Goal: Task Accomplishment & Management: Complete application form

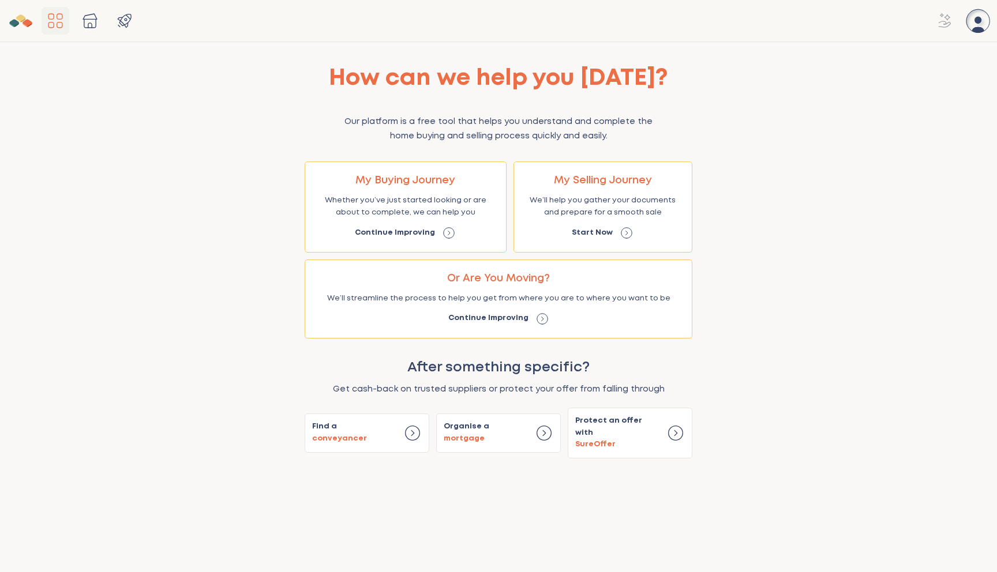
click at [973, 23] on icon "Main Navigation" at bounding box center [977, 20] width 23 height 23
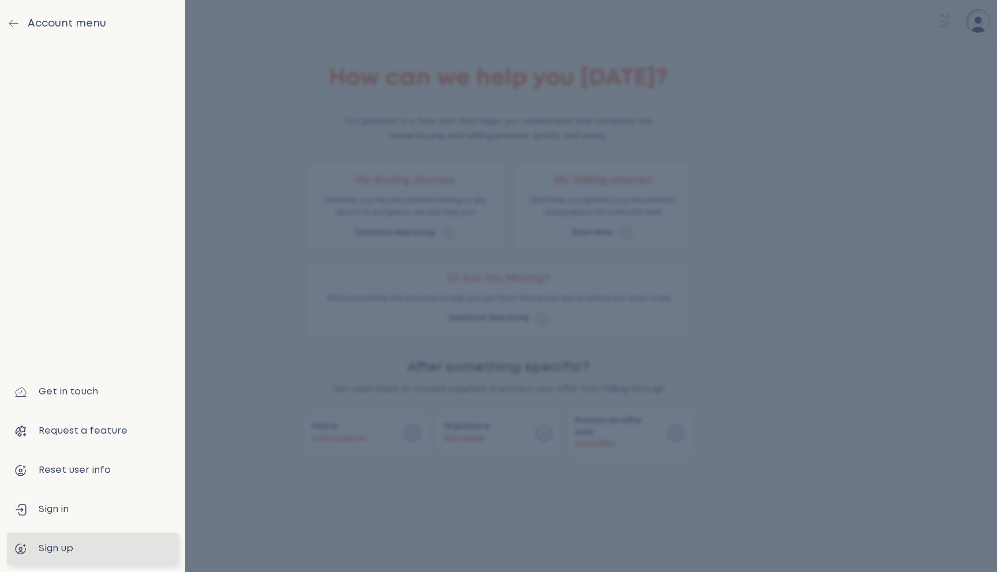
click at [70, 550] on div "Sign up" at bounding box center [92, 549] width 157 height 14
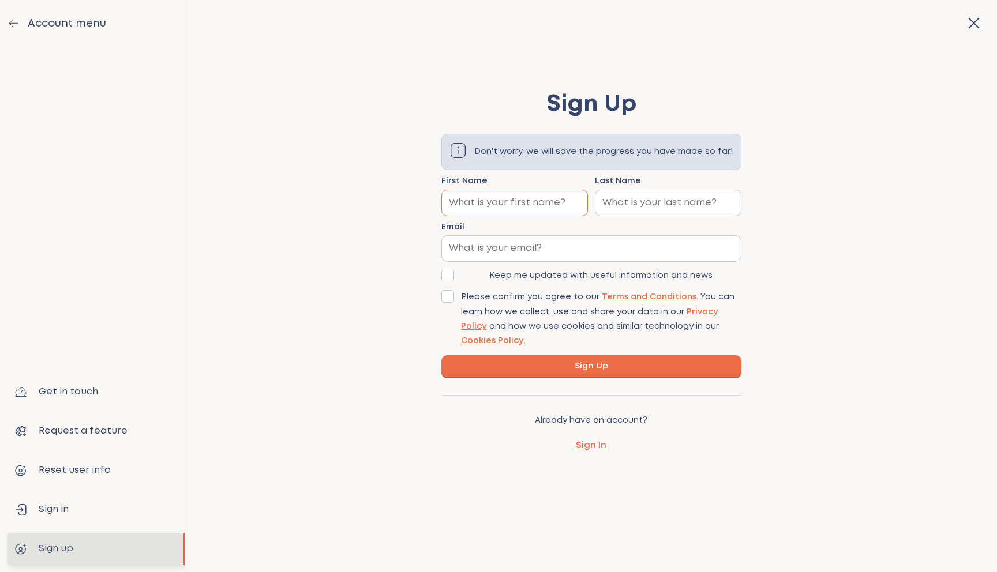
click at [542, 205] on input "First Name" at bounding box center [514, 202] width 145 height 25
type input "[PERSON_NAME]"
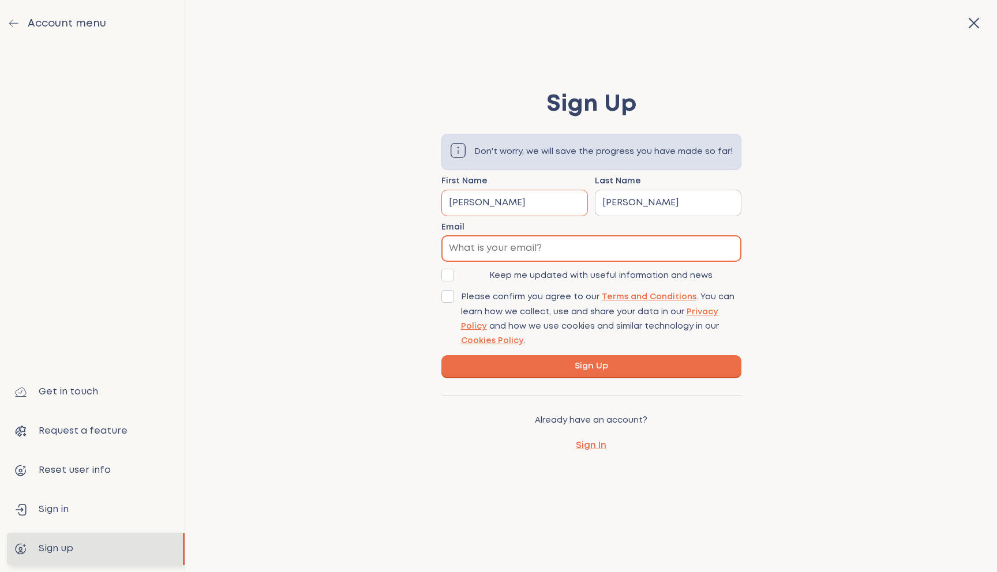
type input "[EMAIL_ADDRESS][DOMAIN_NAME]"
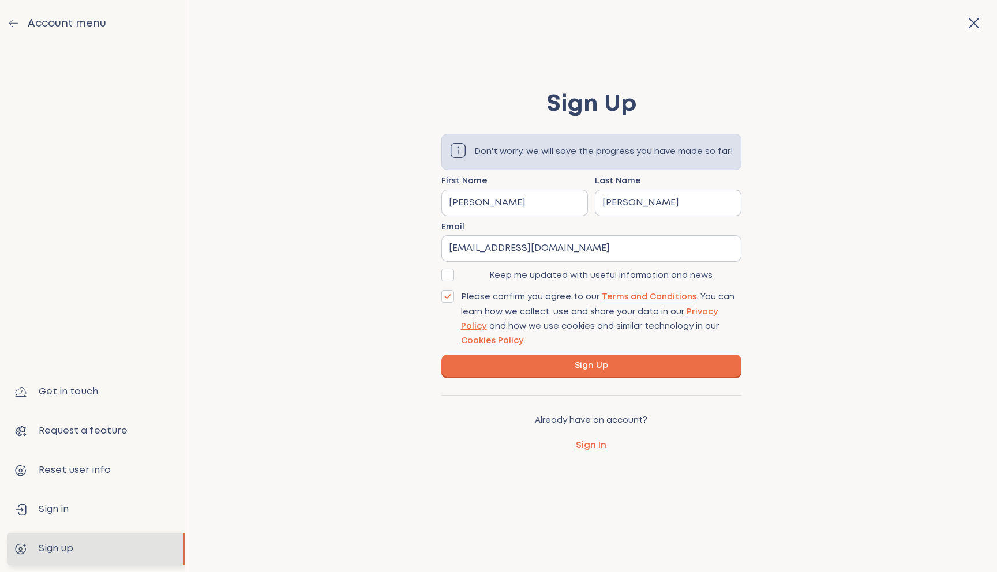
click at [565, 366] on button "Sign Up" at bounding box center [591, 366] width 300 height 22
click at [597, 365] on span "Sign Up" at bounding box center [591, 366] width 33 height 12
click at [748, 433] on div "Sign Up Don't worry, we will save the progress you have made so far! First Name…" at bounding box center [591, 272] width 812 height 430
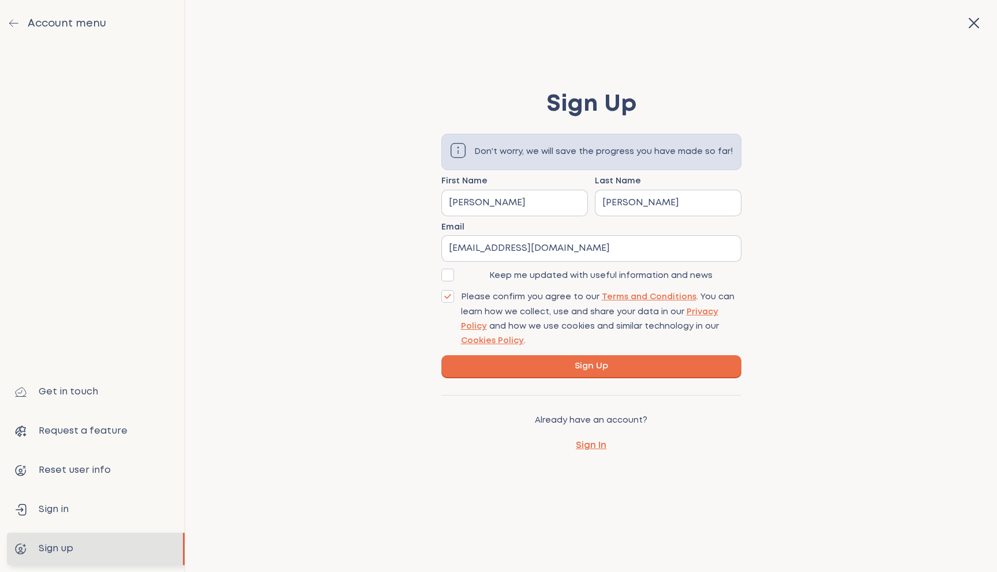
click at [591, 398] on div at bounding box center [591, 395] width 300 height 14
click at [352, 316] on div "Sign Up Don't worry, we will save the progress you have made so far! First Name…" at bounding box center [591, 272] width 812 height 430
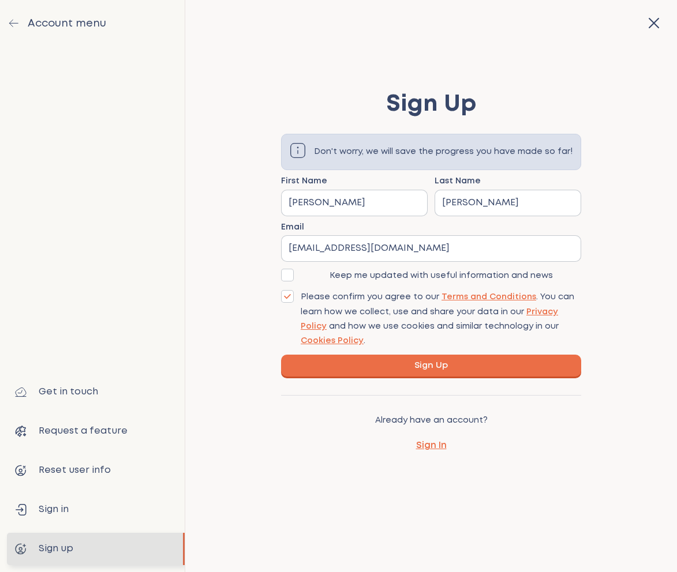
click at [468, 368] on button "Sign Up" at bounding box center [431, 366] width 300 height 22
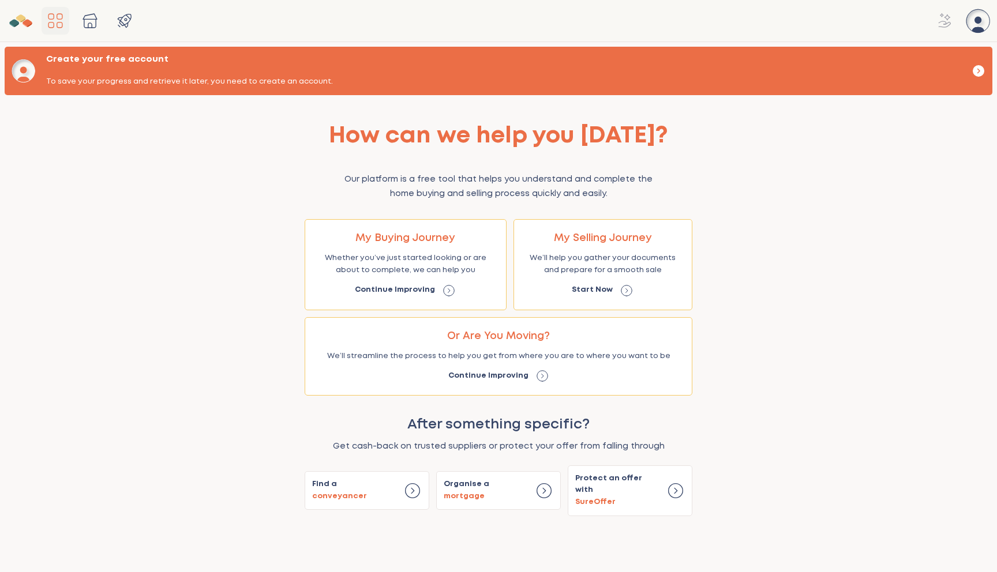
click at [256, 164] on div "How can we help you today? Our platform is a free tool that helps you understan…" at bounding box center [498, 317] width 543 height 399
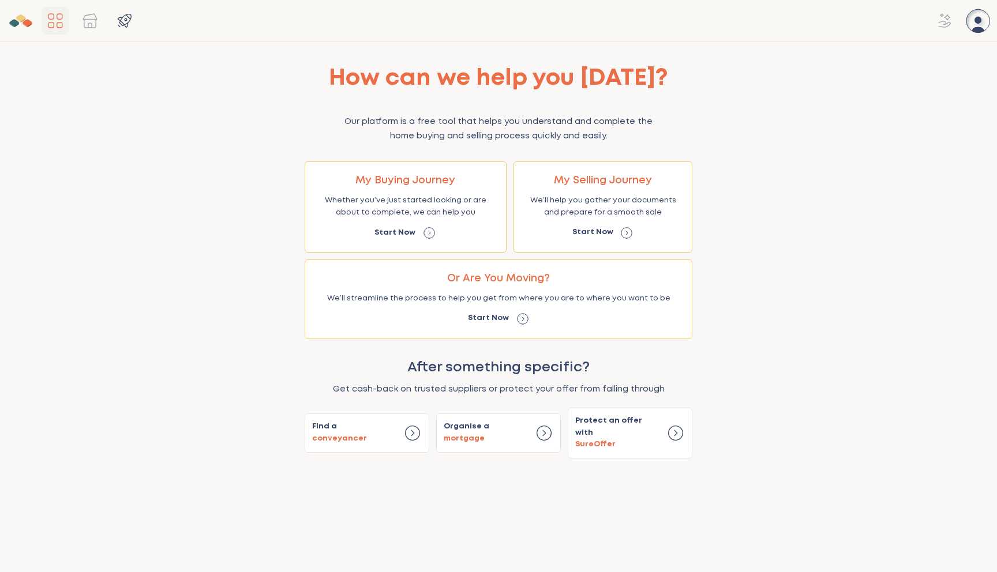
click at [983, 25] on icon "Main Navigation" at bounding box center [977, 20] width 23 height 23
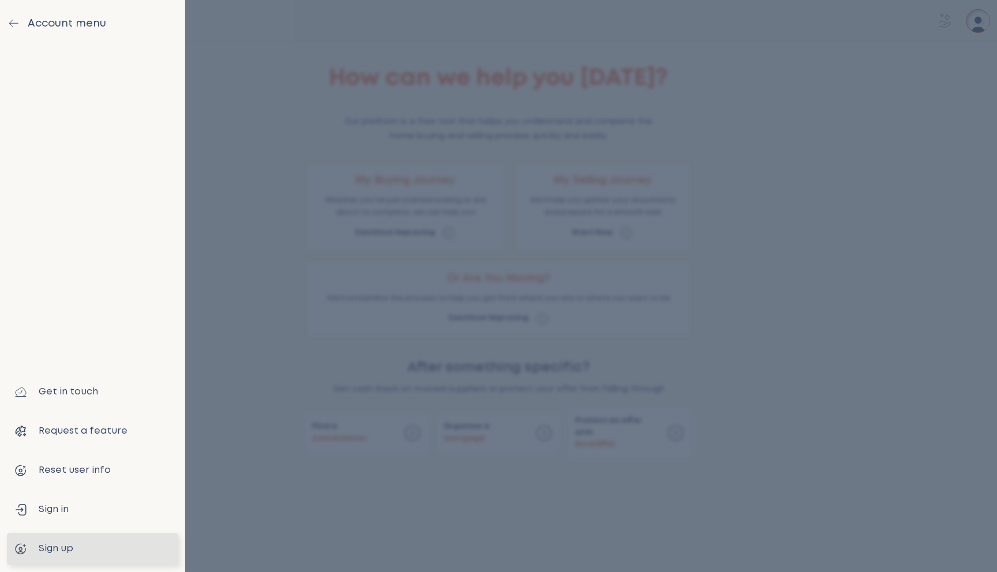
click at [72, 541] on button "Sign up" at bounding box center [92, 549] width 171 height 32
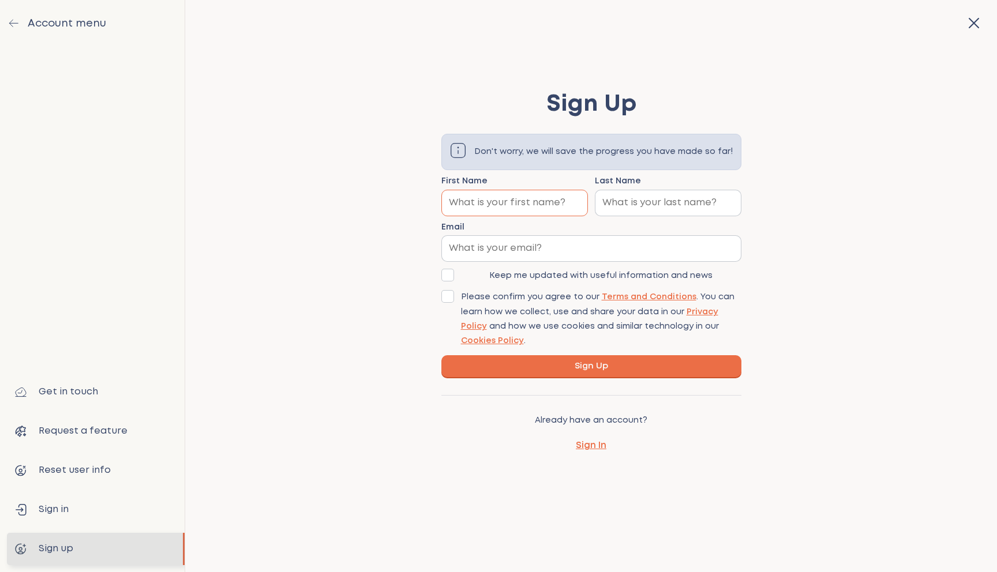
click at [504, 198] on input "First Name" at bounding box center [514, 202] width 145 height 25
type input "[PERSON_NAME]"
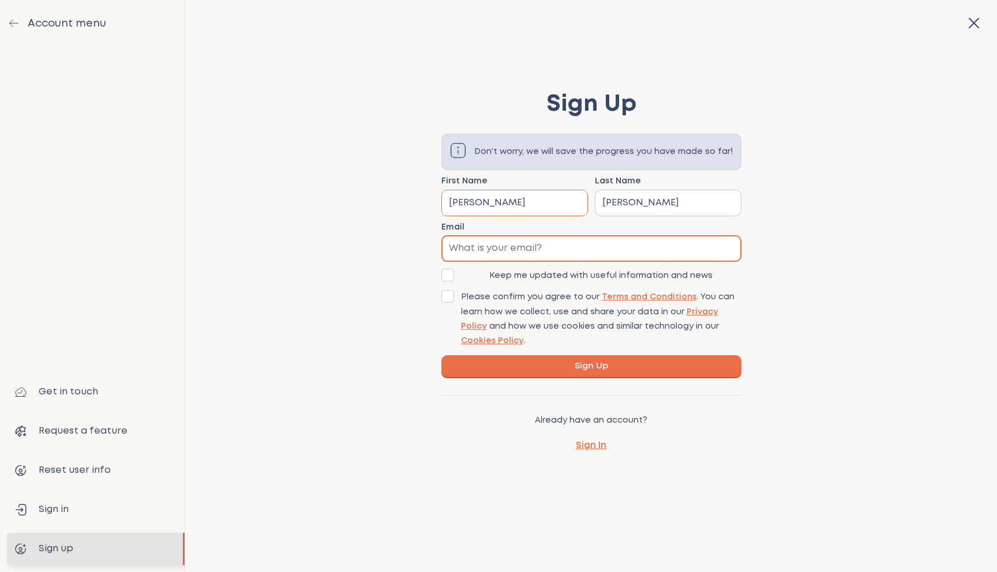
type input "[EMAIL_ADDRESS][DOMAIN_NAME]"
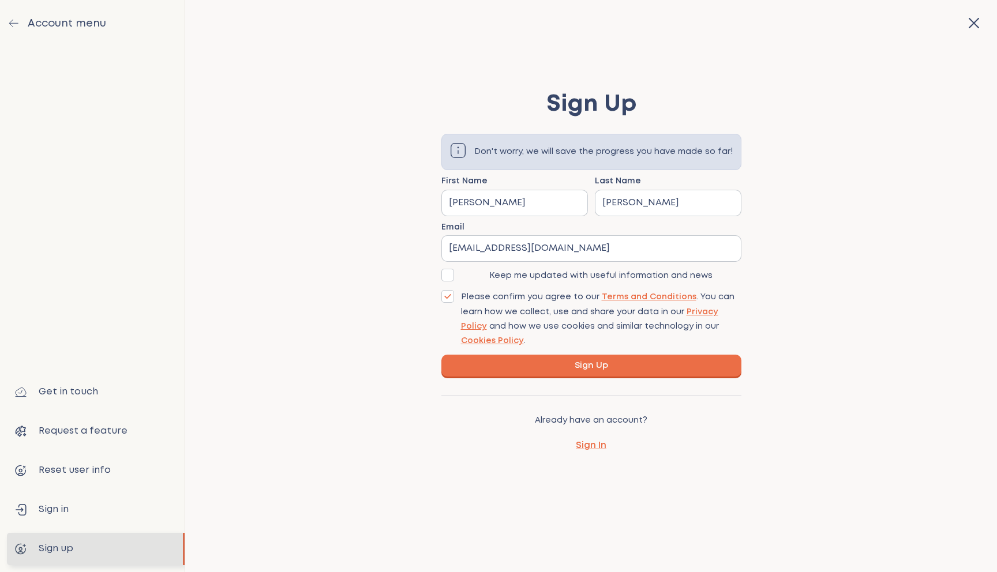
click at [568, 366] on button "Sign Up" at bounding box center [591, 366] width 300 height 22
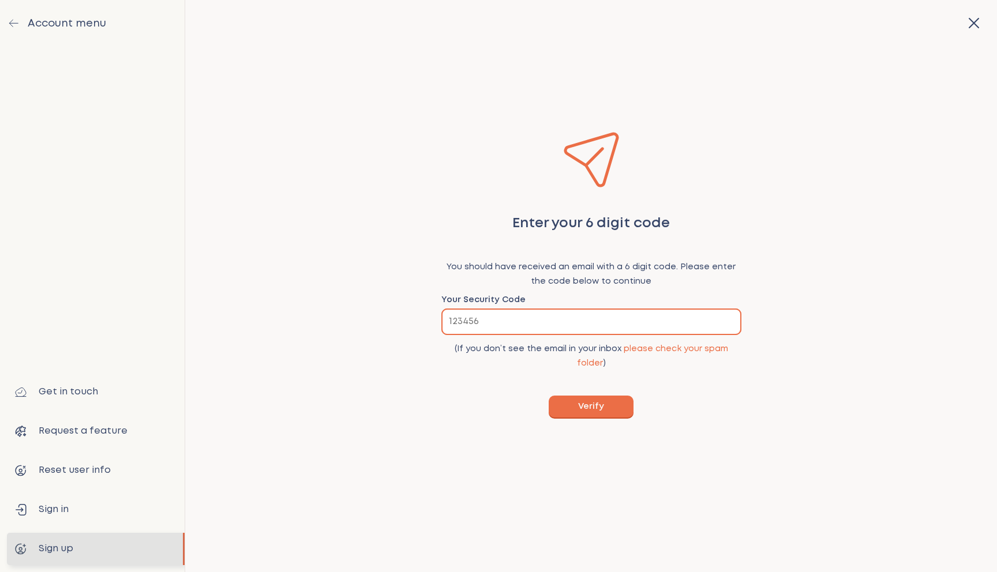
click at [527, 327] on input "Your Security Code" at bounding box center [591, 321] width 299 height 25
type input "251885"
click at [549, 396] on button "Verify" at bounding box center [591, 407] width 85 height 22
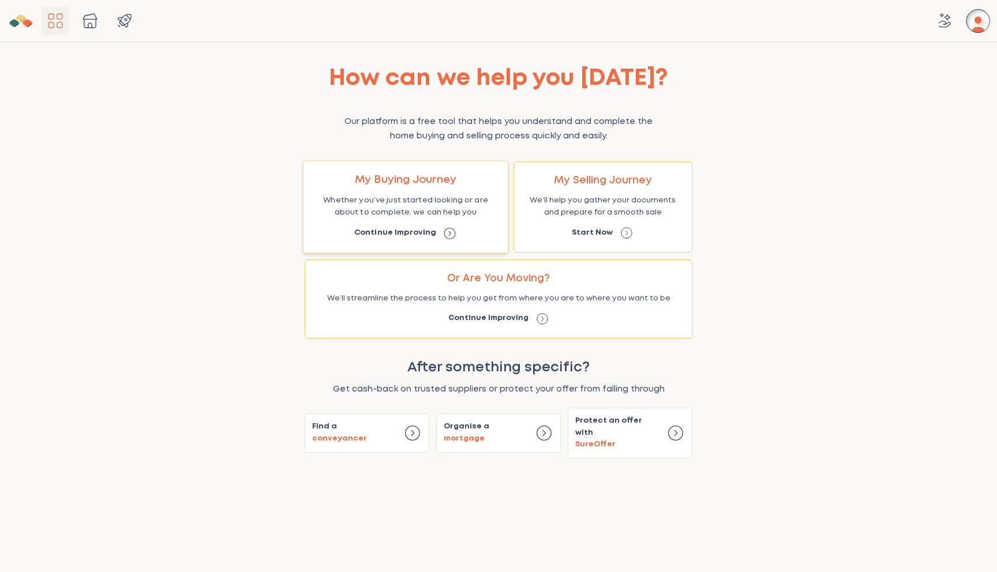
click at [415, 193] on div "My Buying Journey Whether you’ve just started looking or are about to complete,…" at bounding box center [406, 207] width 203 height 89
